Goal: Information Seeking & Learning: Check status

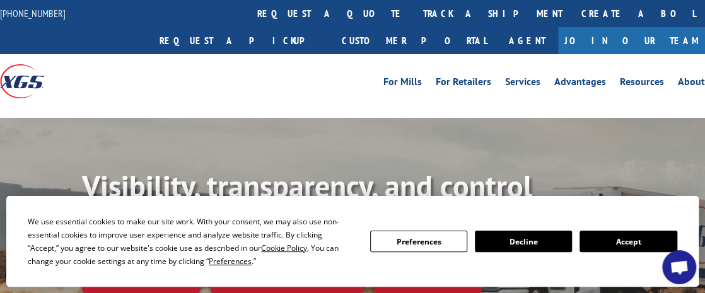
click at [414, 20] on link "track a shipment" at bounding box center [493, 13] width 158 height 27
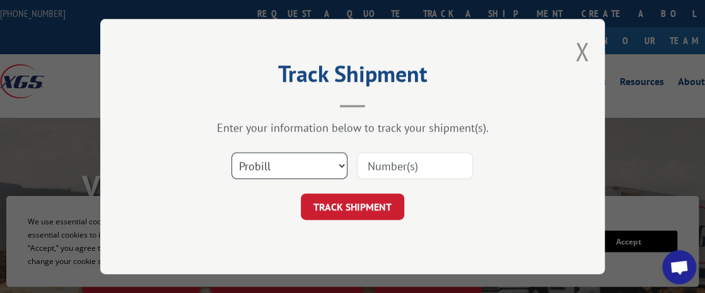
click at [318, 157] on select "Select category... Probill BOL PO" at bounding box center [289, 166] width 116 height 26
select select "po"
click at [231, 153] on select "Select category... Probill BOL PO" at bounding box center [289, 166] width 116 height 26
click at [386, 171] on input at bounding box center [415, 166] width 116 height 26
type input "37609"
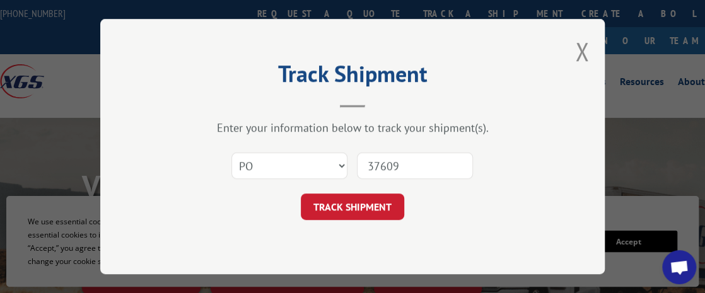
click button "TRACK SHIPMENT" at bounding box center [352, 207] width 103 height 26
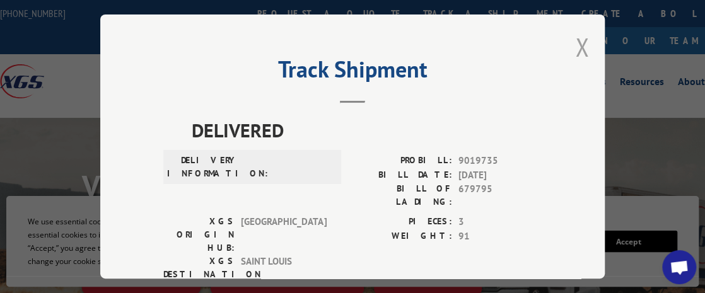
click at [581, 53] on button "Close modal" at bounding box center [582, 46] width 14 height 33
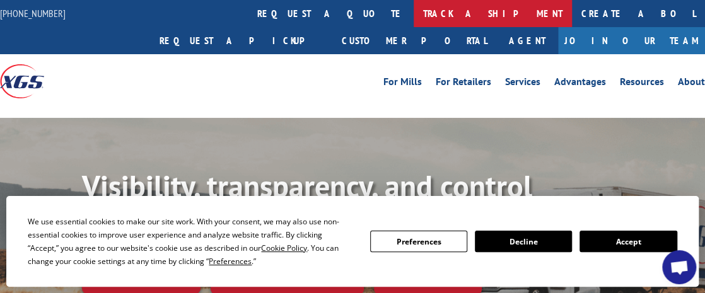
click at [414, 16] on link "track a shipment" at bounding box center [493, 13] width 158 height 27
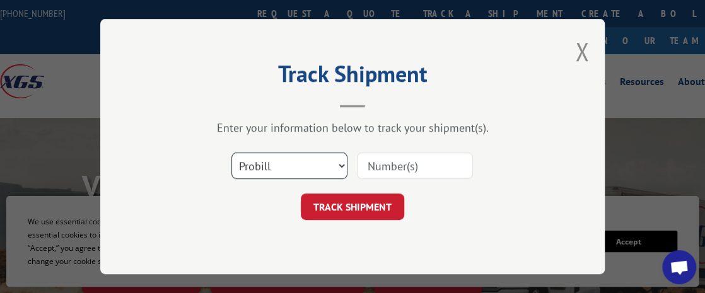
click at [292, 166] on select "Select category... Probill BOL PO" at bounding box center [289, 166] width 116 height 26
select select "po"
click at [231, 153] on select "Select category... Probill BOL PO" at bounding box center [289, 166] width 116 height 26
click at [395, 163] on input at bounding box center [415, 166] width 116 height 26
type input "37614"
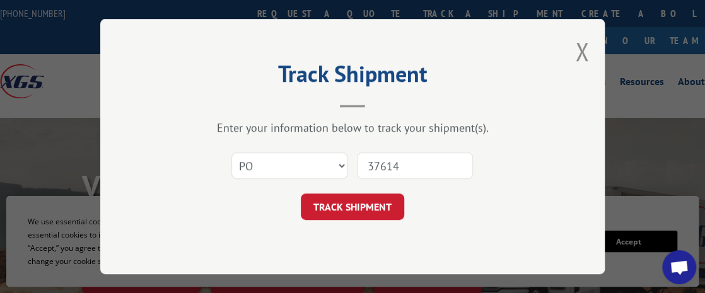
click button "TRACK SHIPMENT" at bounding box center [352, 207] width 103 height 26
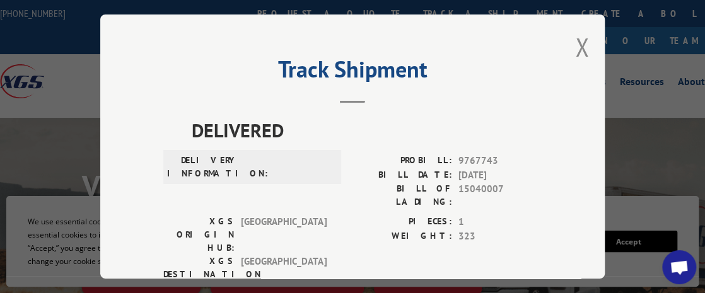
click at [581, 43] on button "Close modal" at bounding box center [582, 46] width 14 height 33
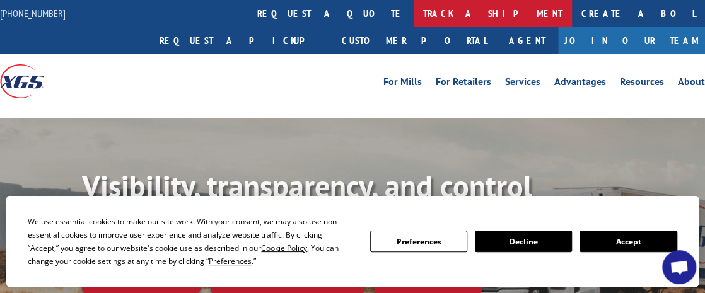
click at [414, 23] on link "track a shipment" at bounding box center [493, 13] width 158 height 27
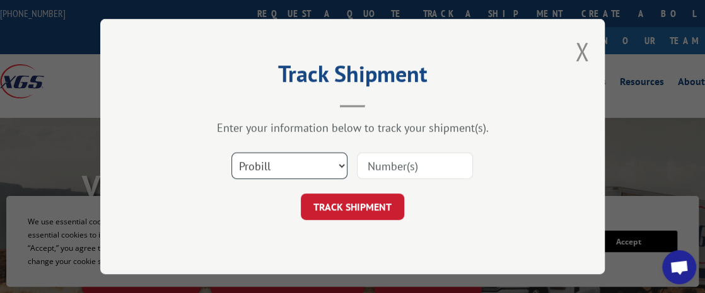
click at [319, 166] on select "Select category... Probill BOL PO" at bounding box center [289, 166] width 116 height 26
click at [286, 160] on select "Select category... Probill BOL PO" at bounding box center [289, 166] width 116 height 26
select select "po"
click at [231, 153] on select "Select category... Probill BOL PO" at bounding box center [289, 166] width 116 height 26
click at [390, 163] on input at bounding box center [415, 166] width 116 height 26
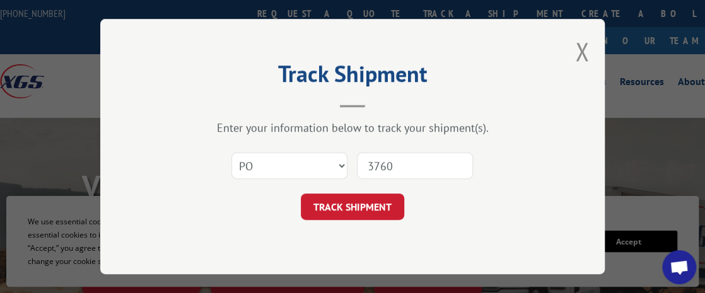
type input "37602"
click button "TRACK SHIPMENT" at bounding box center [352, 207] width 103 height 26
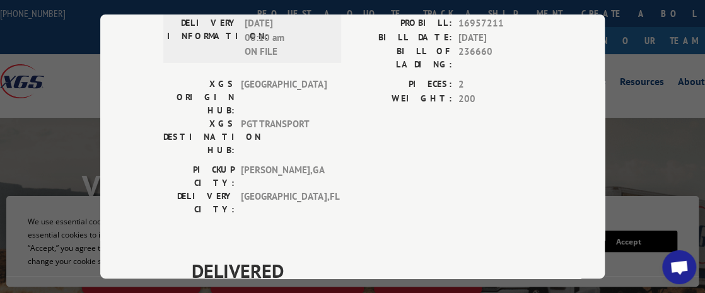
scroll to position [1513, 0]
